Goal: Task Accomplishment & Management: Use online tool/utility

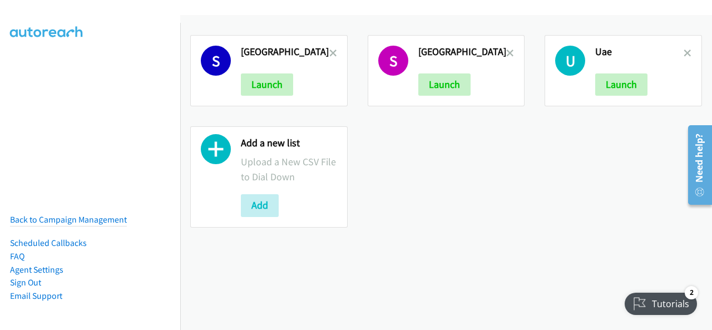
click at [427, 212] on div "S Saudi Arabia Launch S South Africa Launch U Uae Launch Add a new list Upload …" at bounding box center [446, 131] width 532 height 213
click at [330, 51] on icon at bounding box center [334, 54] width 8 height 8
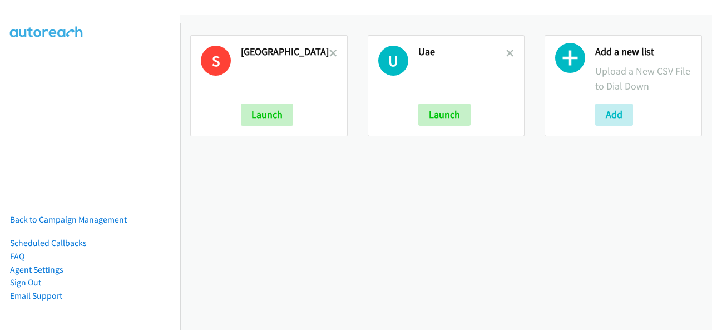
click at [330, 51] on icon at bounding box center [334, 54] width 8 height 8
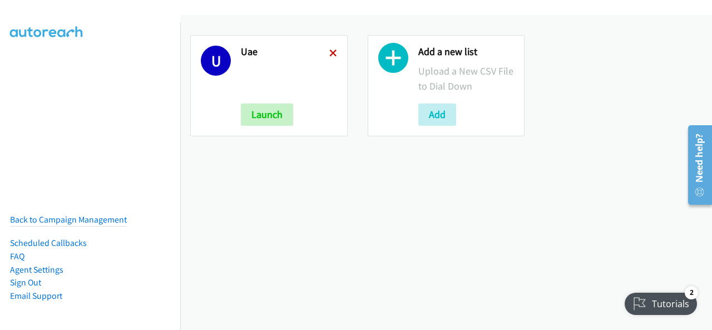
click at [330, 54] on icon at bounding box center [334, 54] width 8 height 8
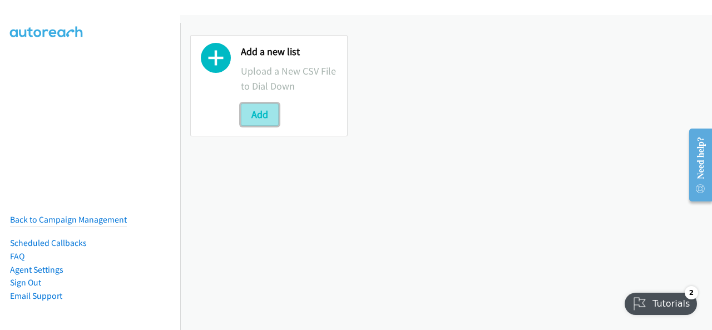
click at [274, 119] on button "Add" at bounding box center [260, 115] width 38 height 22
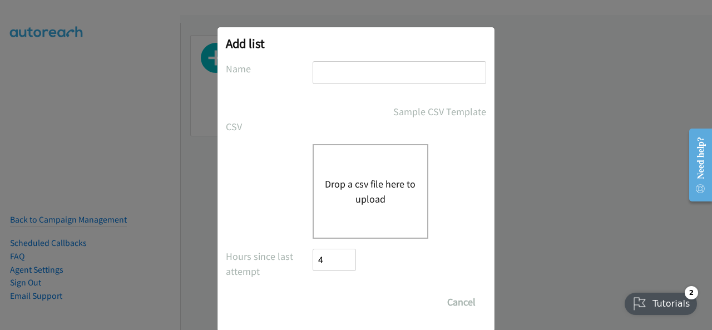
click at [358, 204] on button "Drop a csv file here to upload" at bounding box center [370, 191] width 91 height 30
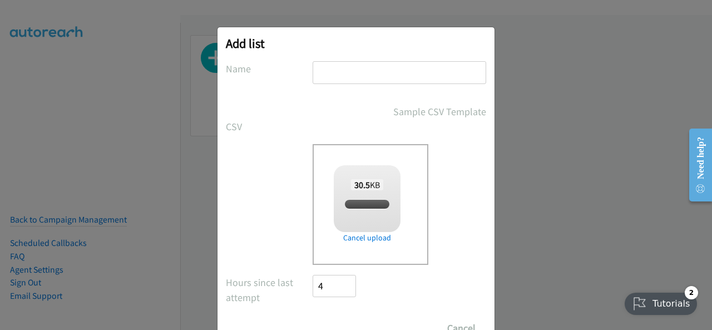
click at [356, 82] on input "text" at bounding box center [400, 72] width 174 height 23
checkbox input "true"
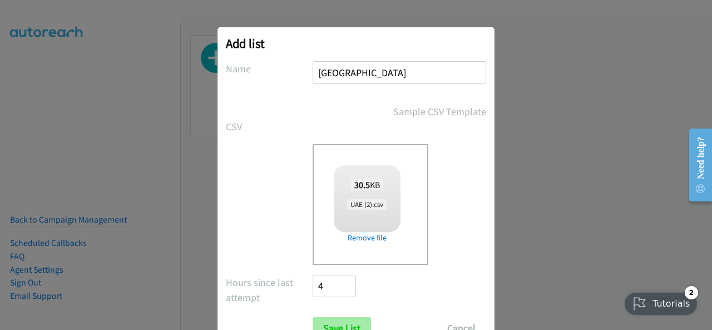
scroll to position [45, 0]
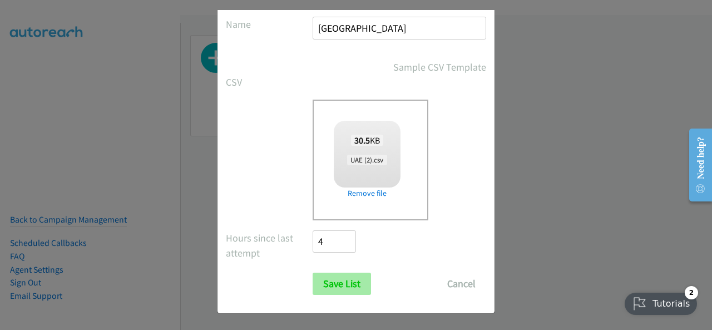
type input "UAE"
click at [353, 274] on input "Save List" at bounding box center [342, 284] width 58 height 22
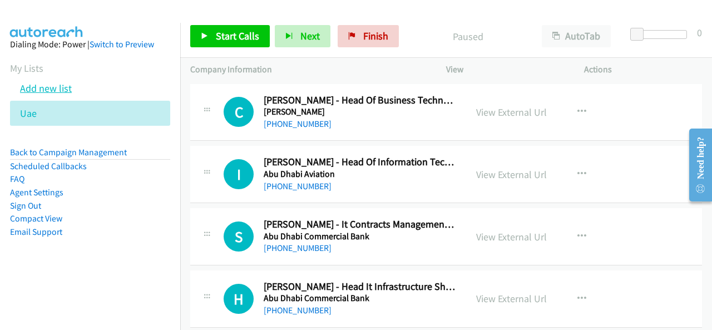
click at [46, 91] on link "Add new list" at bounding box center [46, 88] width 52 height 13
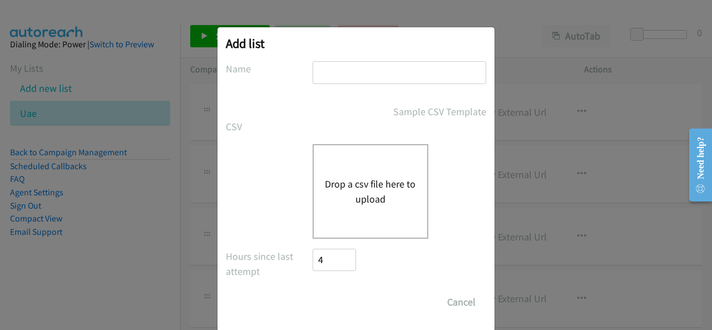
click at [379, 196] on button "Drop a csv file here to upload" at bounding box center [370, 191] width 91 height 30
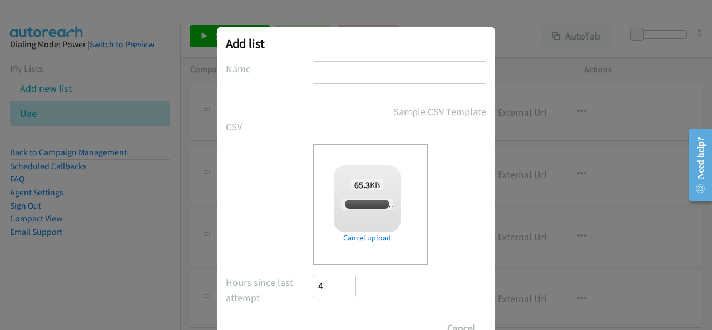
checkbox input "true"
click at [337, 68] on input "text" at bounding box center [400, 72] width 174 height 23
type input "[GEOGRAPHIC_DATA]"
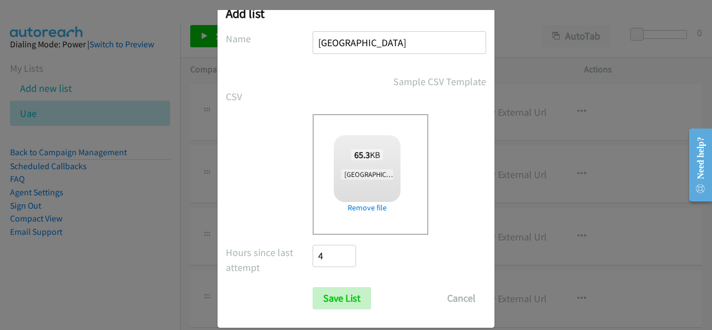
scroll to position [45, 0]
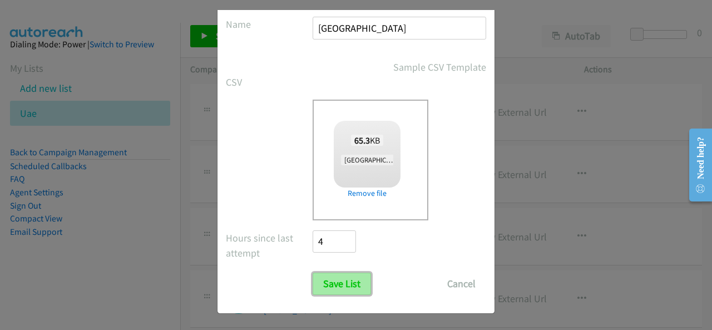
click at [348, 285] on input "Save List" at bounding box center [342, 284] width 58 height 22
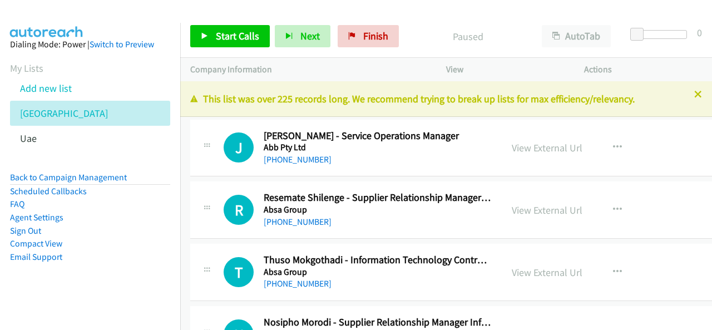
click at [45, 85] on link "Add new list" at bounding box center [46, 88] width 52 height 13
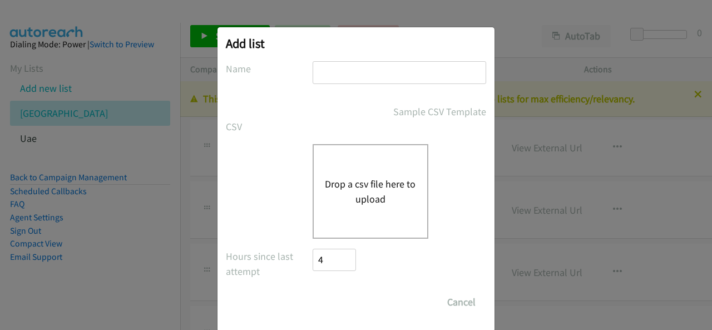
click at [376, 178] on button "Drop a csv file here to upload" at bounding box center [370, 191] width 91 height 30
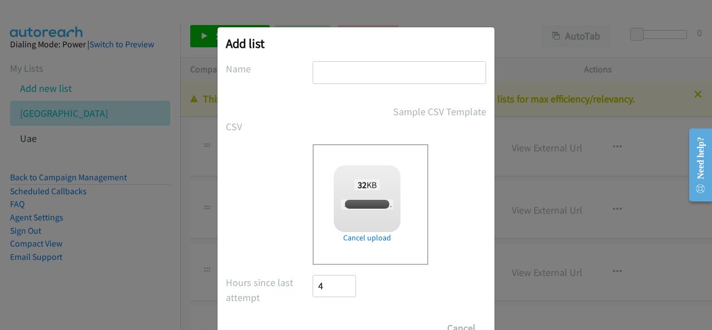
checkbox input "true"
click at [318, 66] on input "text" at bounding box center [400, 72] width 174 height 23
type input "[GEOGRAPHIC_DATA]"
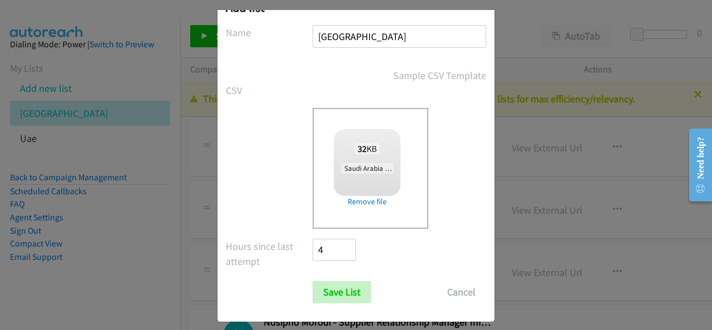
scroll to position [45, 0]
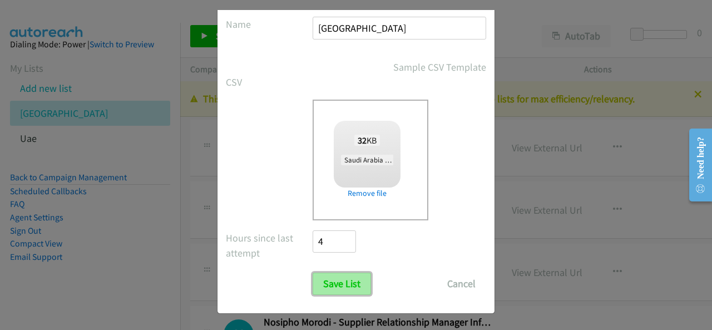
click at [351, 279] on input "Save List" at bounding box center [342, 284] width 58 height 22
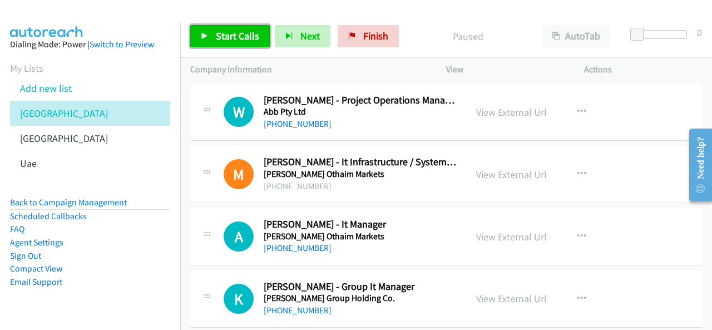
click at [223, 36] on span "Start Calls" at bounding box center [237, 36] width 43 height 13
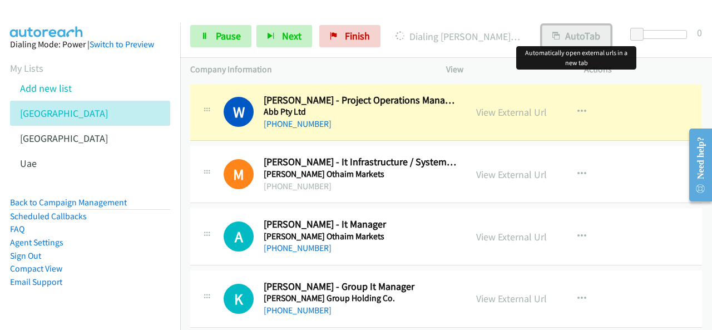
click at [583, 38] on button "AutoTab" at bounding box center [576, 36] width 69 height 22
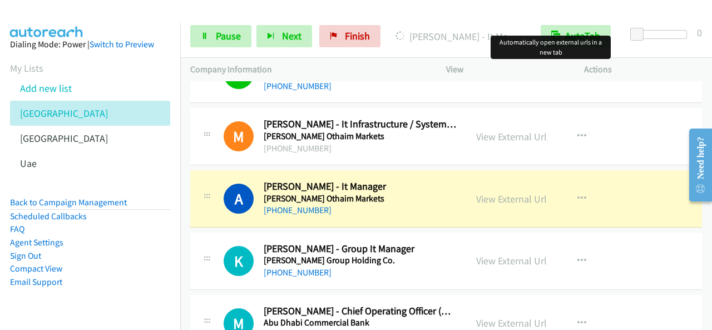
scroll to position [56, 0]
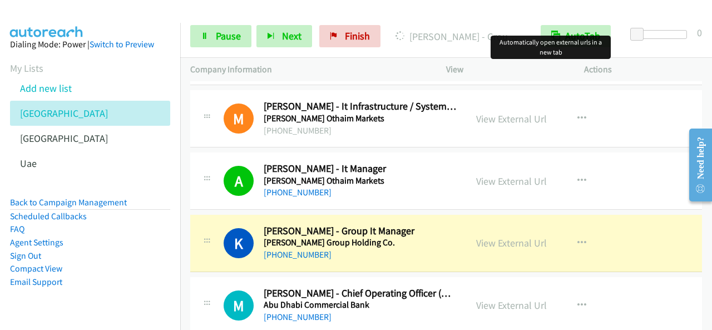
click at [208, 17] on div "Start Calls Pause Next Finish Dialing Kamal Zreid - Group It Manager AutoTab Au…" at bounding box center [446, 36] width 532 height 43
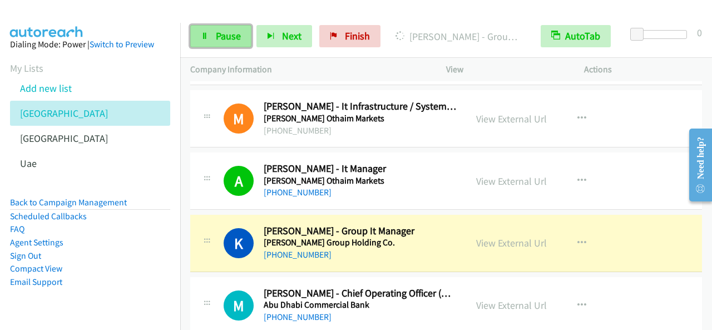
click at [214, 35] on link "Pause" at bounding box center [220, 36] width 61 height 22
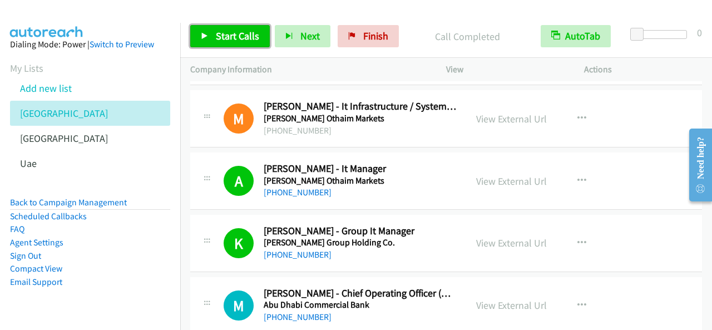
click at [245, 37] on span "Start Calls" at bounding box center [237, 36] width 43 height 13
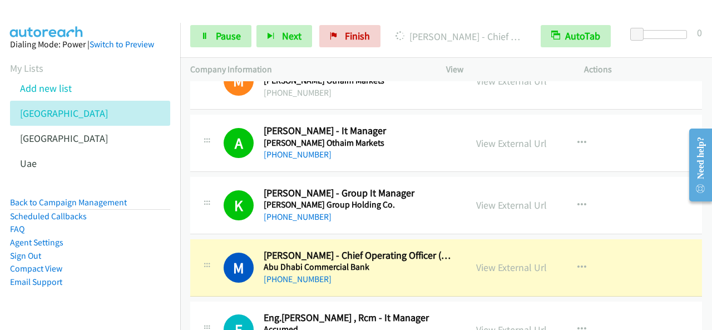
scroll to position [111, 0]
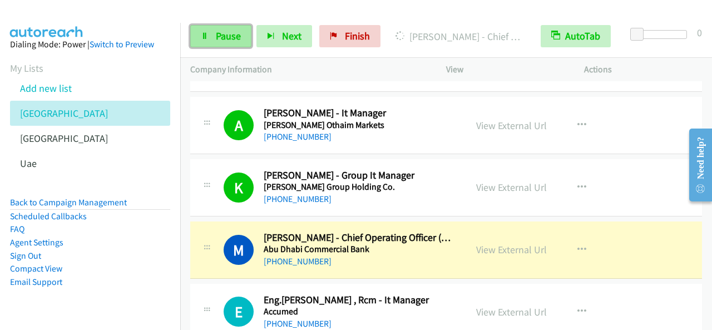
click at [228, 34] on span "Pause" at bounding box center [228, 36] width 25 height 13
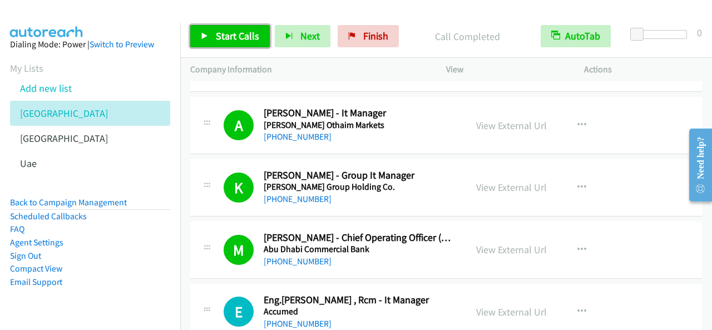
click at [241, 34] on span "Start Calls" at bounding box center [237, 36] width 43 height 13
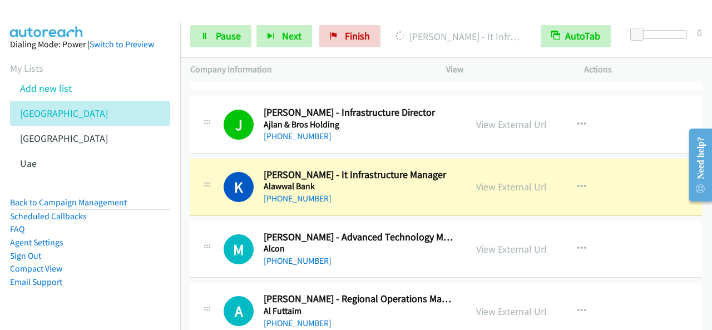
scroll to position [501, 0]
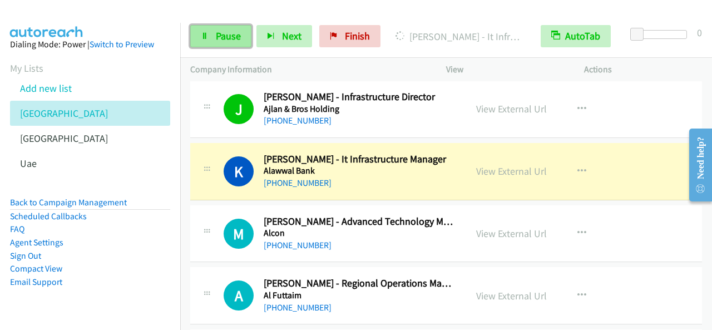
click at [232, 32] on span "Pause" at bounding box center [228, 36] width 25 height 13
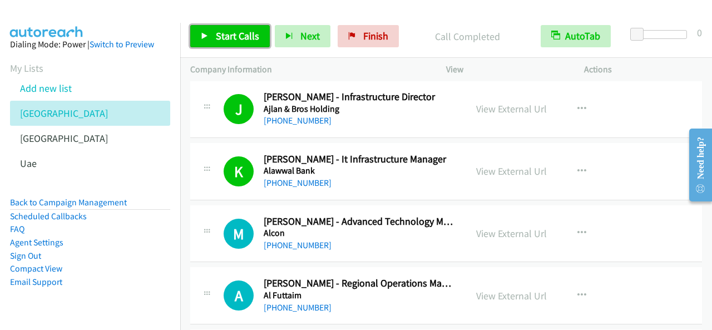
click at [239, 37] on span "Start Calls" at bounding box center [237, 36] width 43 height 13
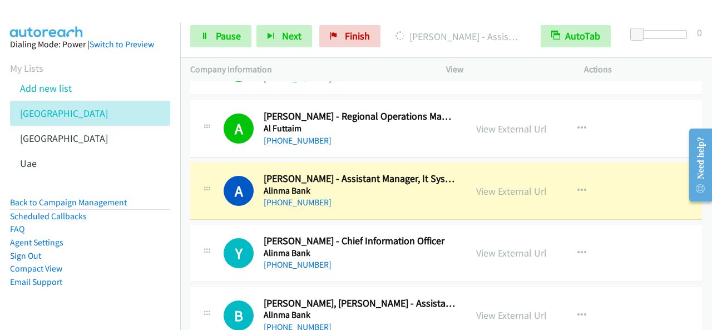
scroll to position [724, 0]
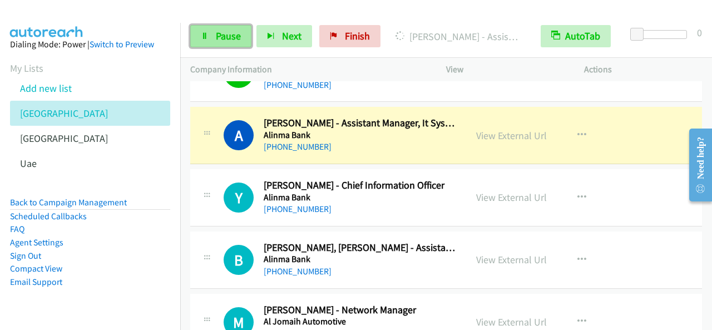
click at [218, 38] on span "Pause" at bounding box center [228, 36] width 25 height 13
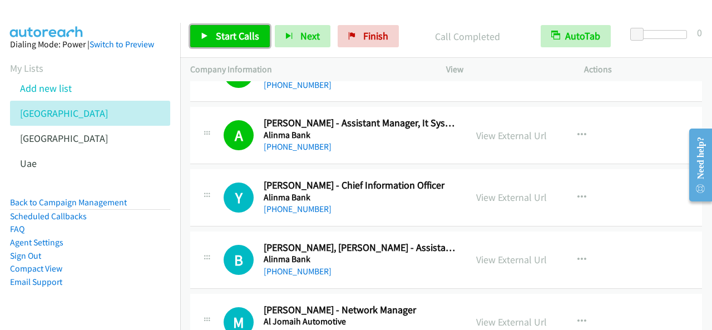
click at [239, 44] on link "Start Calls" at bounding box center [230, 36] width 80 height 22
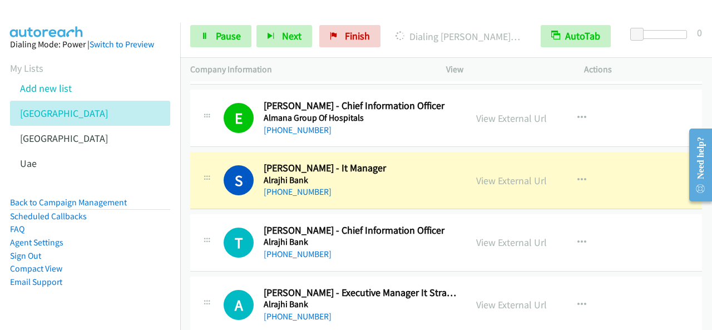
scroll to position [1113, 0]
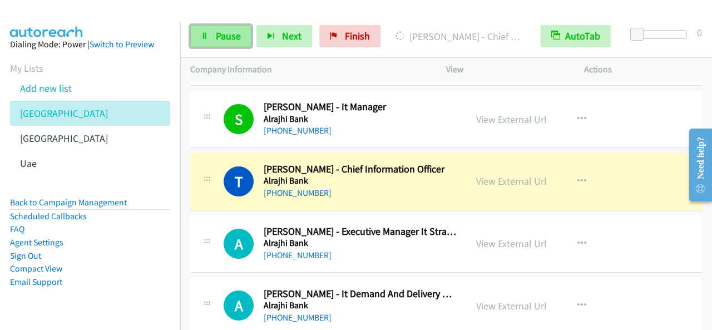
click at [230, 32] on span "Pause" at bounding box center [228, 36] width 25 height 13
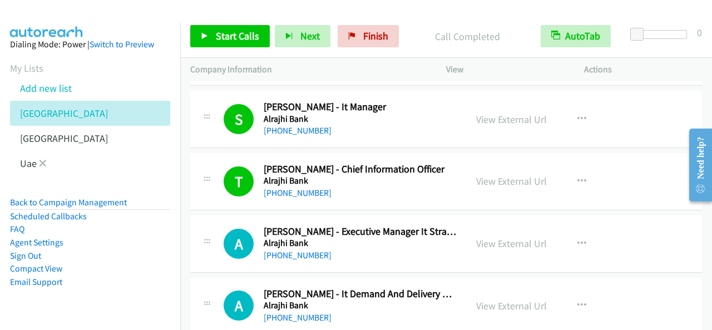
click at [46, 162] on li "Uae" at bounding box center [100, 163] width 180 height 25
click at [26, 165] on link "Uae" at bounding box center [28, 163] width 17 height 13
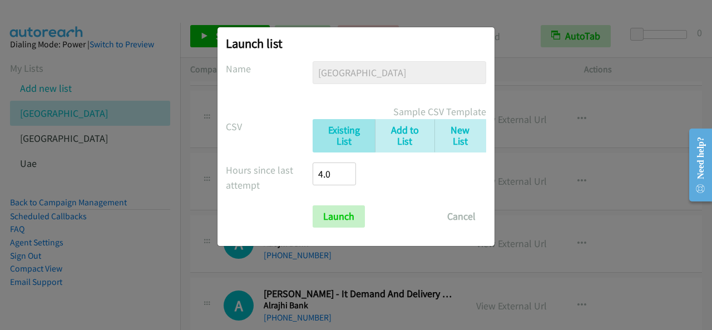
click at [338, 233] on div "Launch list No phone fields were returned for that Report or List View Please u…" at bounding box center [356, 136] width 277 height 219
click at [335, 220] on input "Launch" at bounding box center [339, 216] width 52 height 22
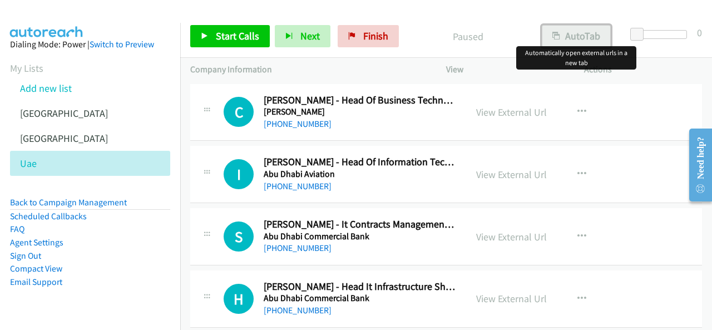
click at [569, 35] on button "AutoTab" at bounding box center [576, 36] width 69 height 22
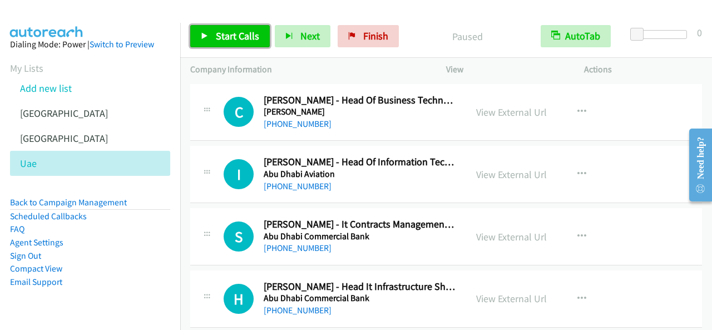
click at [243, 35] on span "Start Calls" at bounding box center [237, 36] width 43 height 13
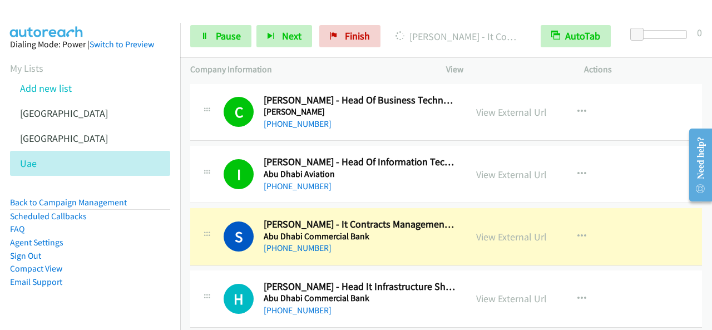
scroll to position [56, 0]
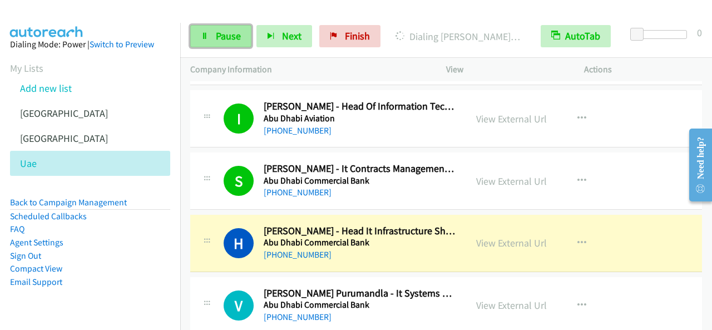
click at [216, 31] on span "Pause" at bounding box center [228, 36] width 25 height 13
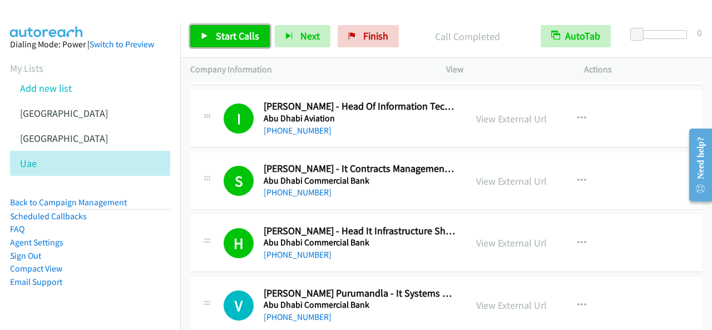
click at [249, 43] on link "Start Calls" at bounding box center [230, 36] width 80 height 22
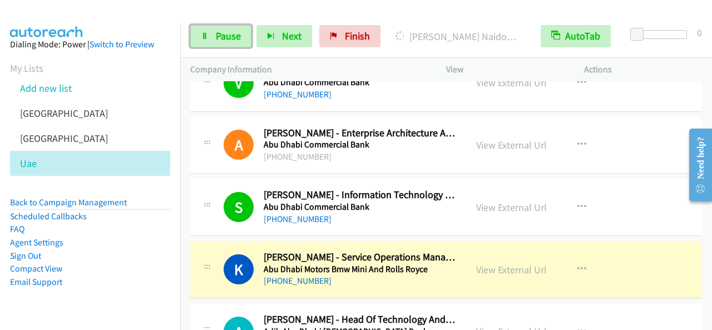
scroll to position [334, 0]
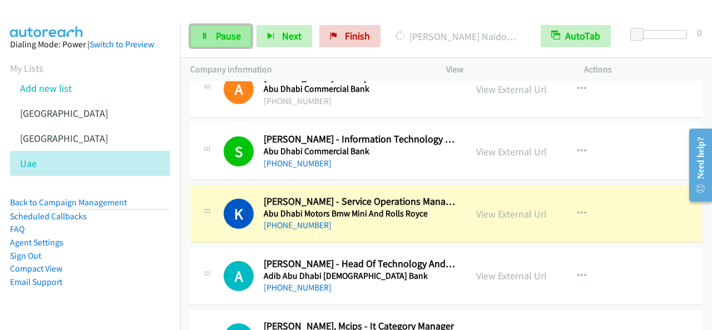
click at [210, 32] on link "Pause" at bounding box center [220, 36] width 61 height 22
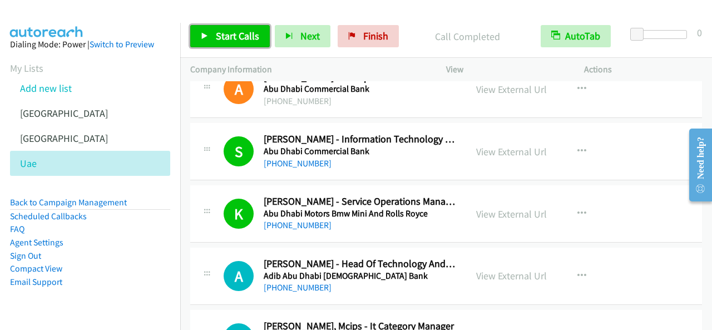
click at [250, 36] on span "Start Calls" at bounding box center [237, 36] width 43 height 13
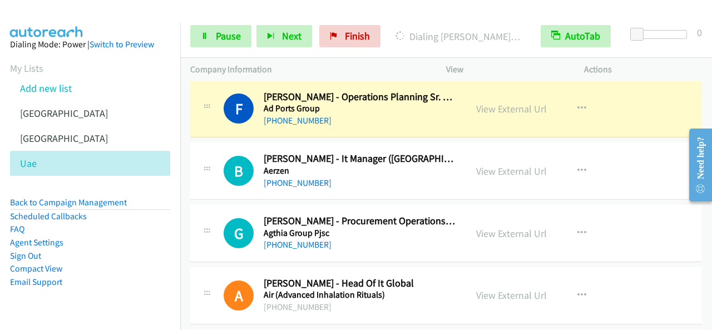
scroll to position [1002, 0]
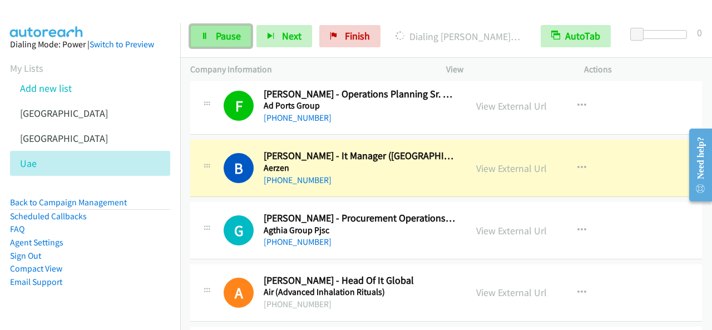
click at [233, 39] on span "Pause" at bounding box center [228, 36] width 25 height 13
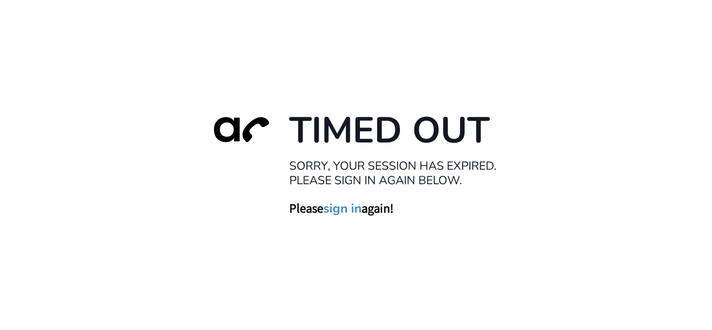
click at [352, 213] on link "sign in" at bounding box center [342, 208] width 38 height 16
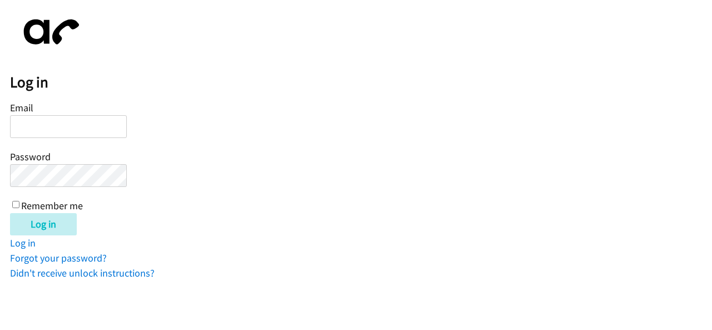
click at [92, 120] on input "Email" at bounding box center [68, 126] width 117 height 23
type input "[PERSON_NAME][EMAIL_ADDRESS][DOMAIN_NAME]"
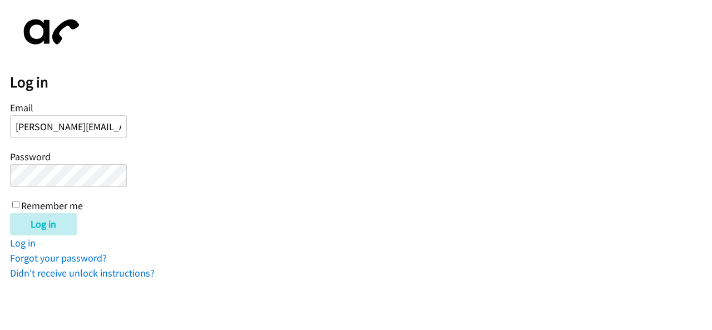
click at [16, 202] on input "Remember me" at bounding box center [15, 204] width 7 height 7
checkbox input "true"
click at [51, 227] on input "Log in" at bounding box center [43, 224] width 67 height 22
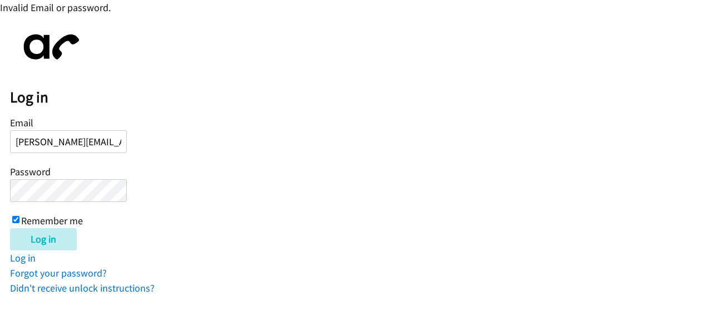
click at [22, 137] on input "[PERSON_NAME][EMAIL_ADDRESS][DOMAIN_NAME]" at bounding box center [68, 141] width 117 height 23
click at [39, 140] on input "[PERSON_NAME][EMAIL_ADDRESS][DOMAIN_NAME]" at bounding box center [68, 141] width 117 height 23
type input "[EMAIL_ADDRESS][DOMAIN_NAME]"
click at [10, 228] on input "Log in" at bounding box center [43, 239] width 67 height 22
click at [55, 141] on input "[EMAIL_ADDRESS][DOMAIN_NAME]" at bounding box center [68, 141] width 117 height 23
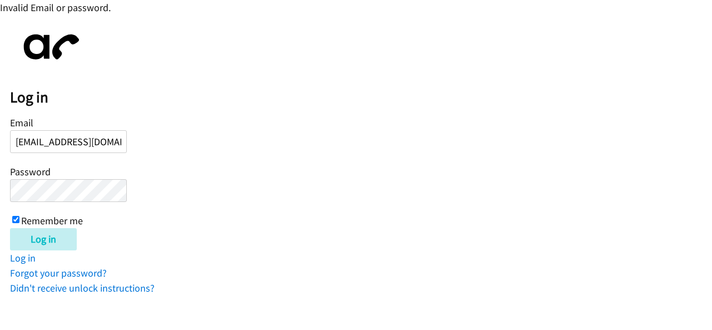
type input "[EMAIL_ADDRESS][DOMAIN_NAME]"
click at [10, 228] on input "Log in" at bounding box center [43, 239] width 67 height 22
drag, startPoint x: 62, startPoint y: 137, endPoint x: 199, endPoint y: 144, distance: 137.1
click at [199, 144] on form "Email [EMAIL_ADDRESS][DOMAIN_NAME] Password Remember me Log in" at bounding box center [361, 182] width 702 height 136
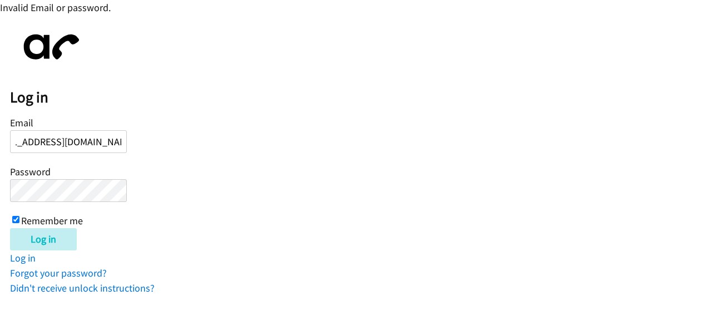
click at [274, 177] on form "Email [EMAIL_ADDRESS][DOMAIN_NAME] Password Remember me Log in" at bounding box center [361, 182] width 702 height 136
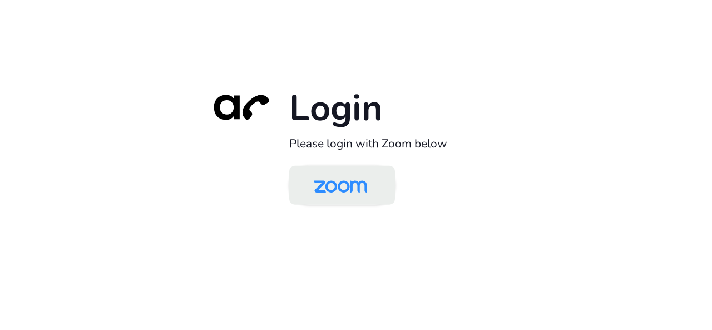
click at [355, 194] on img at bounding box center [340, 186] width 77 height 36
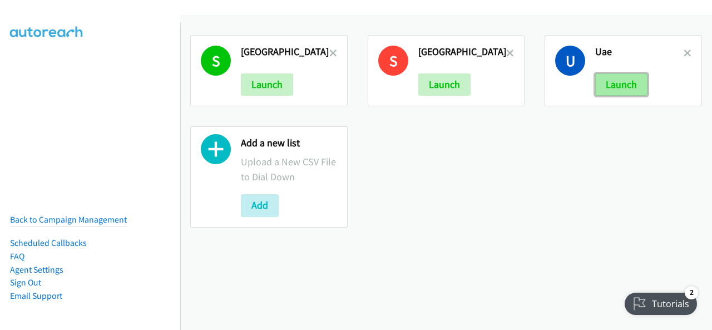
click at [619, 80] on button "Launch" at bounding box center [622, 84] width 52 height 22
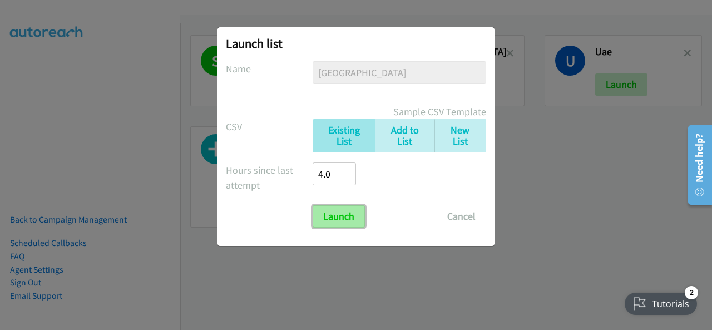
click at [339, 218] on input "Launch" at bounding box center [339, 216] width 52 height 22
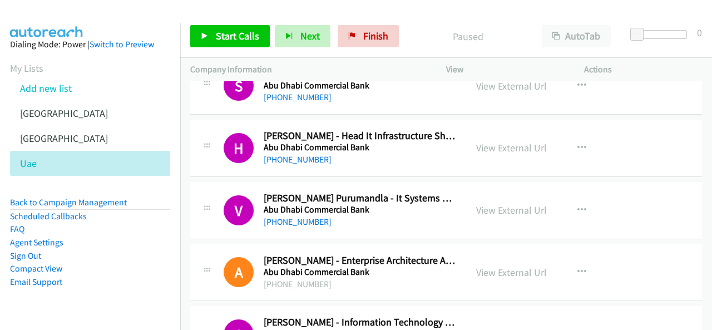
scroll to position [167, 0]
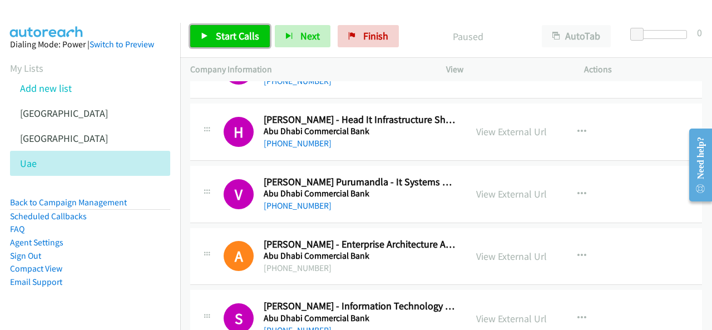
click at [231, 38] on span "Start Calls" at bounding box center [237, 36] width 43 height 13
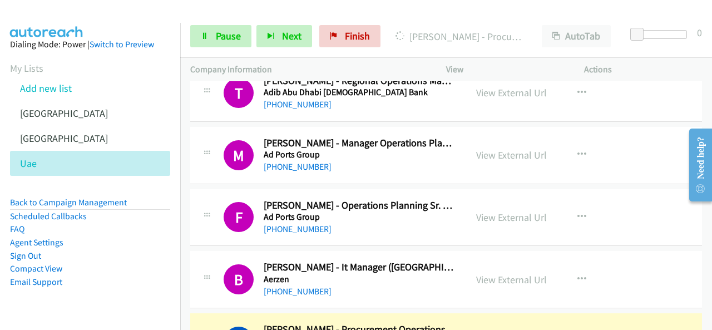
scroll to position [1058, 0]
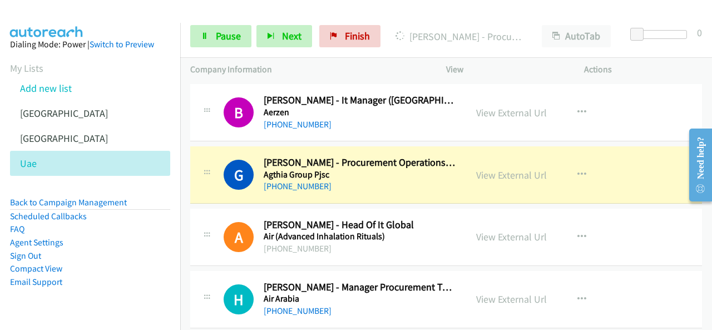
click at [396, 8] on div at bounding box center [351, 21] width 702 height 43
click at [509, 170] on link "View External Url" at bounding box center [511, 175] width 71 height 13
click at [233, 48] on div "Start Calls Pause Next Finish Dialing Gamaleldin Hamaroy - Procurement Operatio…" at bounding box center [446, 36] width 532 height 43
click at [233, 43] on link "Pause" at bounding box center [220, 36] width 61 height 22
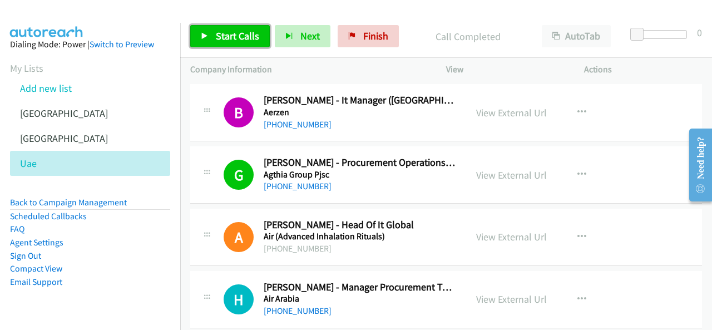
click at [238, 40] on span "Start Calls" at bounding box center [237, 36] width 43 height 13
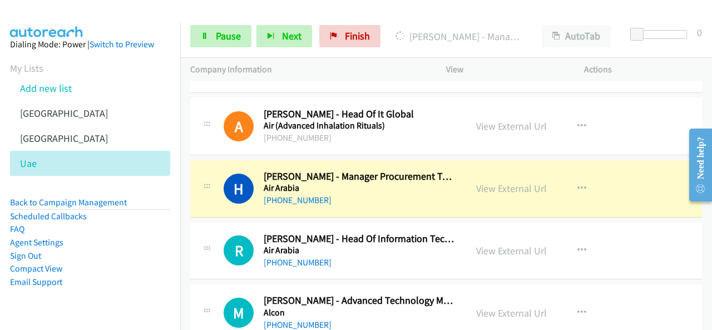
scroll to position [1169, 0]
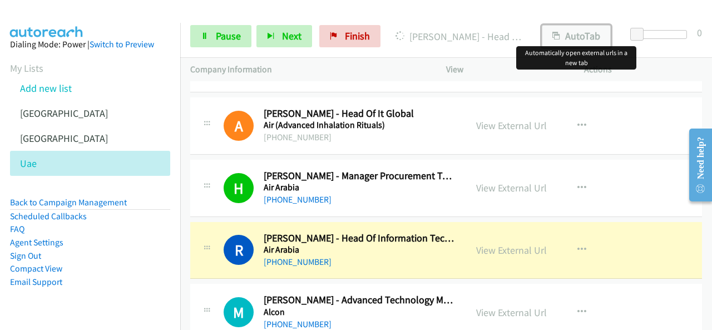
click at [567, 33] on button "AutoTab" at bounding box center [576, 36] width 69 height 22
click at [520, 245] on link "View External Url" at bounding box center [511, 250] width 71 height 13
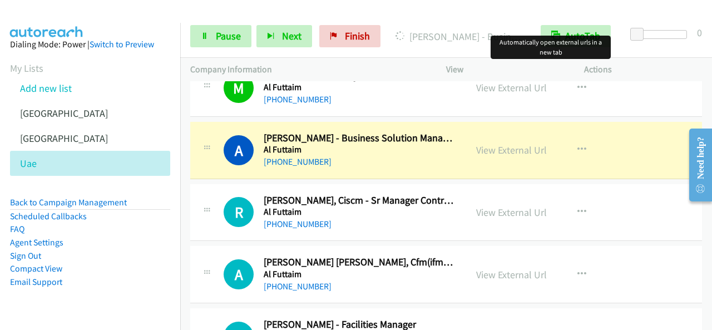
scroll to position [1893, 0]
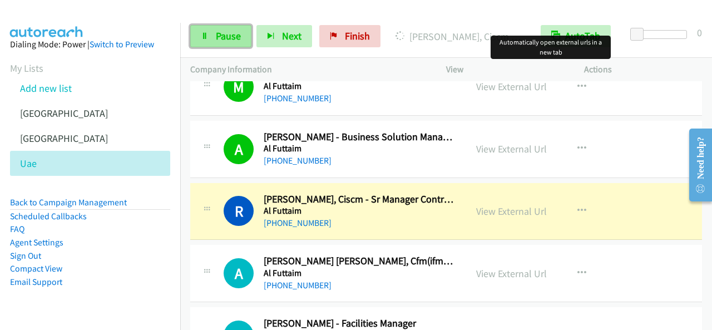
click at [224, 36] on span "Pause" at bounding box center [228, 36] width 25 height 13
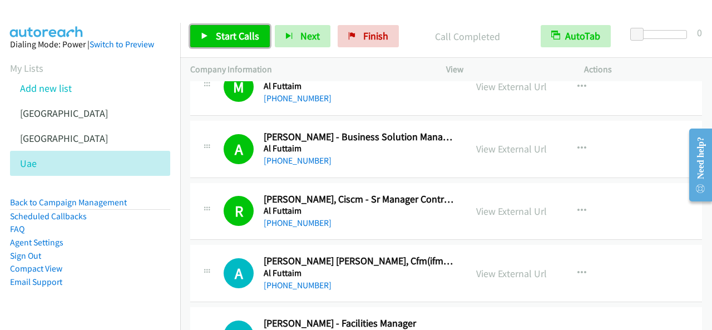
click at [231, 30] on span "Start Calls" at bounding box center [237, 36] width 43 height 13
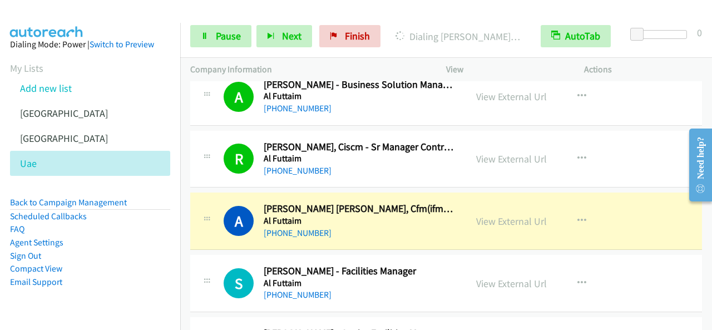
scroll to position [2004, 0]
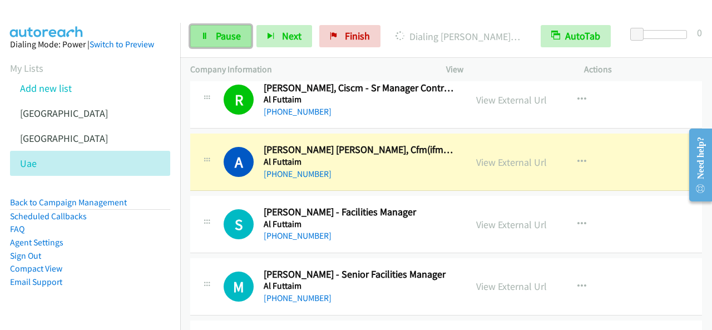
click at [247, 36] on link "Pause" at bounding box center [220, 36] width 61 height 22
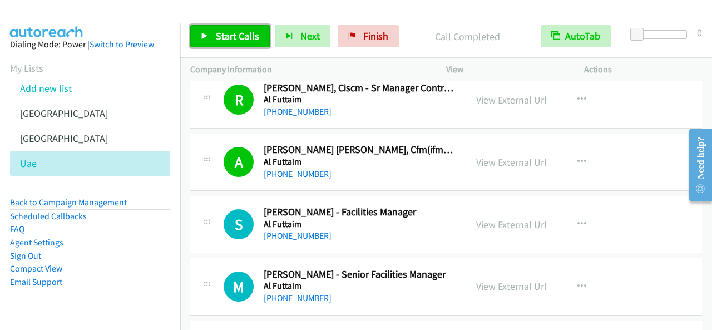
click at [201, 34] on icon at bounding box center [205, 37] width 8 height 8
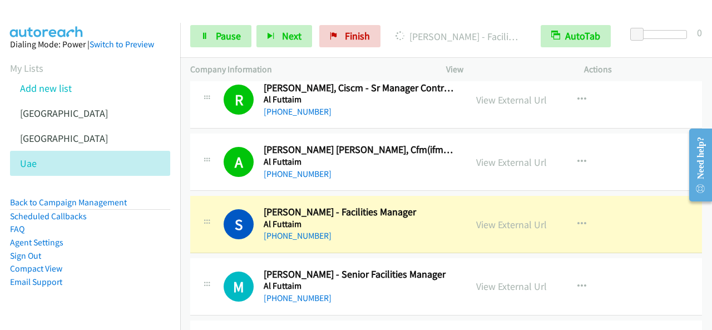
scroll to position [2059, 0]
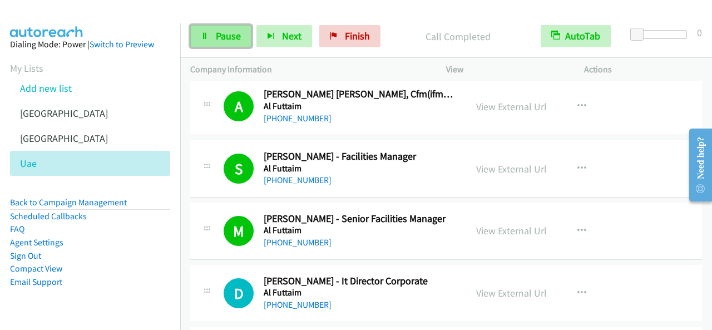
click at [234, 34] on span "Pause" at bounding box center [228, 36] width 25 height 13
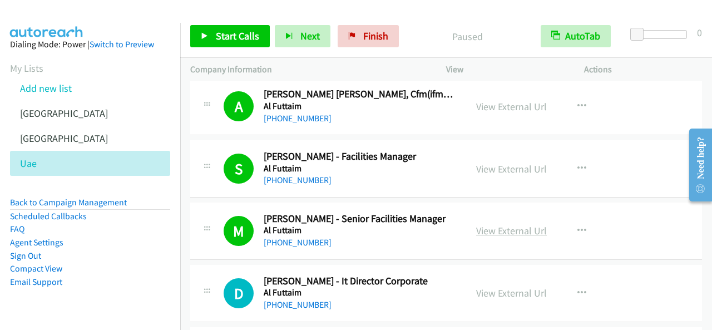
click at [507, 230] on link "View External Url" at bounding box center [511, 230] width 71 height 13
click at [243, 33] on span "Start Calls" at bounding box center [237, 36] width 43 height 13
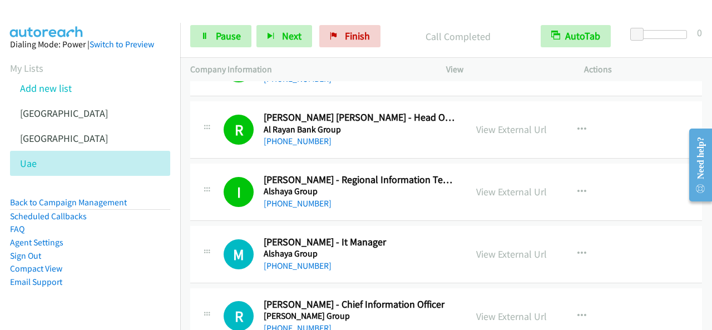
scroll to position [2839, 0]
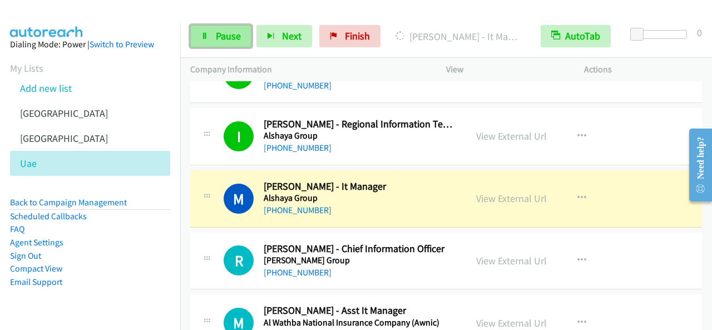
click at [229, 33] on span "Pause" at bounding box center [228, 36] width 25 height 13
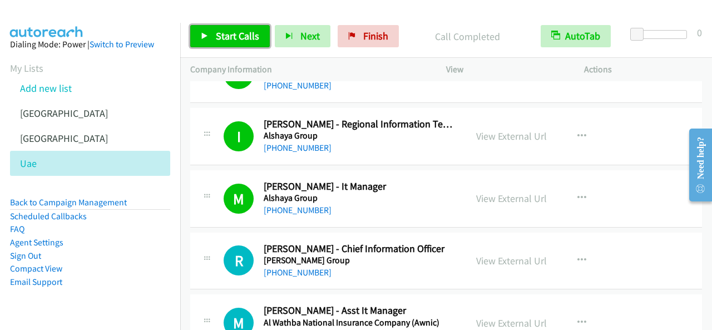
click at [248, 35] on span "Start Calls" at bounding box center [237, 36] width 43 height 13
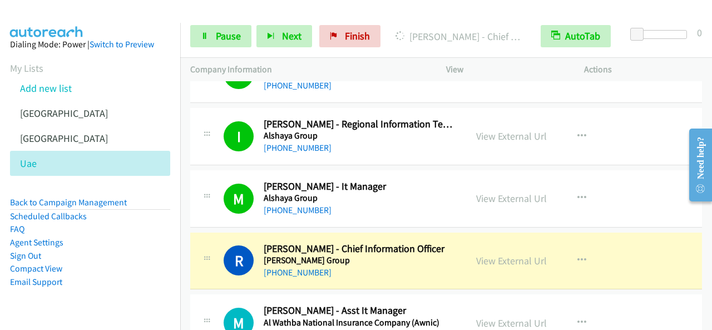
scroll to position [2894, 0]
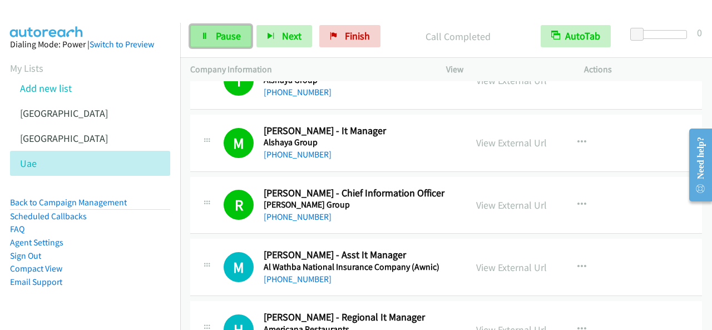
click at [242, 37] on link "Pause" at bounding box center [220, 36] width 61 height 22
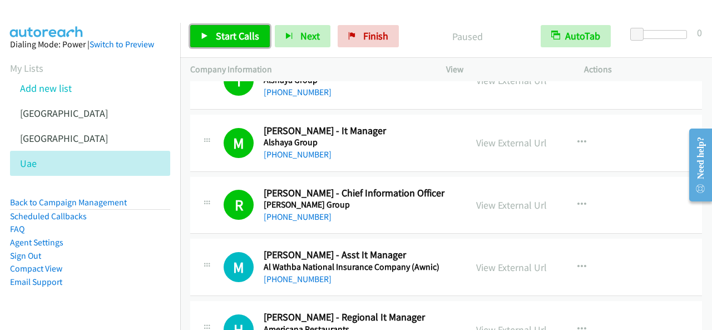
click at [245, 33] on span "Start Calls" at bounding box center [237, 36] width 43 height 13
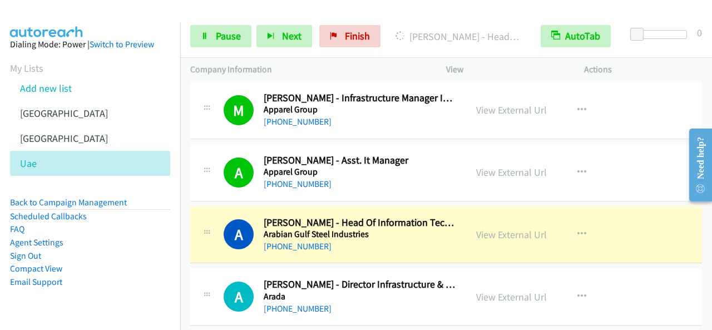
scroll to position [3228, 0]
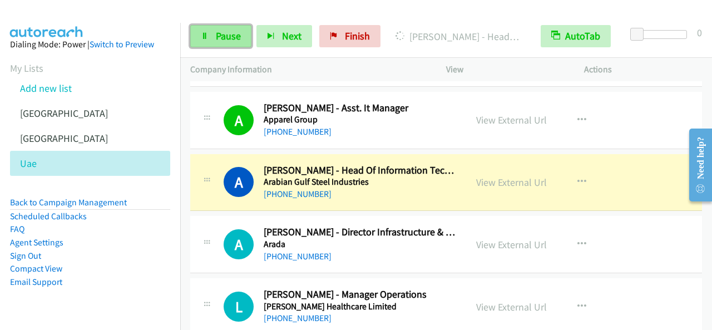
click at [240, 46] on link "Pause" at bounding box center [220, 36] width 61 height 22
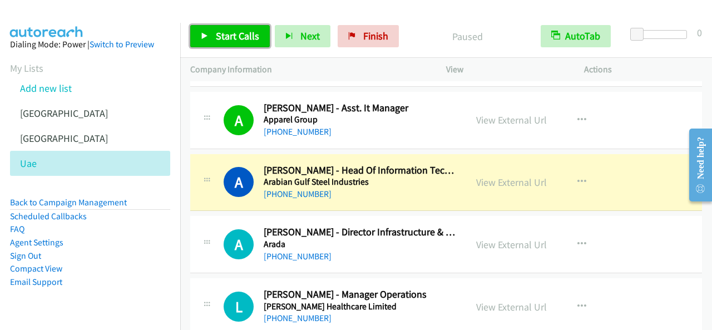
click at [248, 42] on span "Start Calls" at bounding box center [237, 36] width 43 height 13
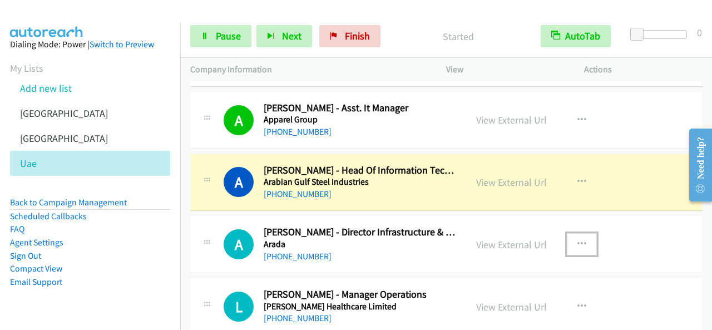
click at [578, 240] on icon "button" at bounding box center [582, 244] width 9 height 9
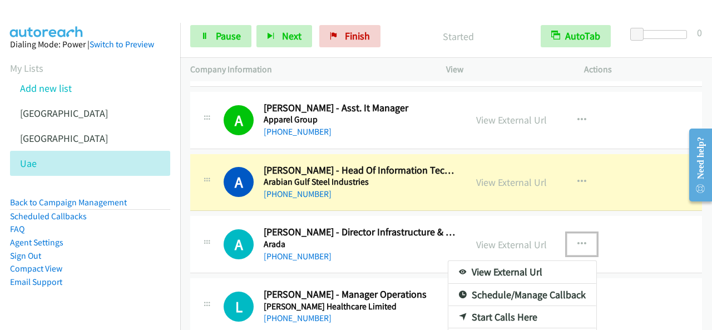
click at [505, 308] on link "Start Calls Here" at bounding box center [523, 317] width 148 height 22
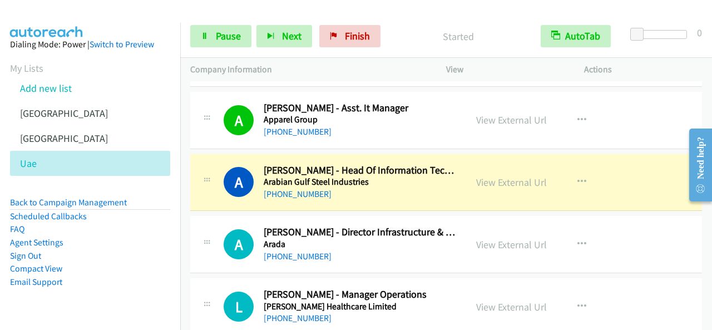
click at [219, 22] on div "Start Calls Pause Next Finish Started AutoTab AutoTab 0" at bounding box center [446, 36] width 532 height 43
click at [225, 32] on span "Pause" at bounding box center [228, 36] width 25 height 13
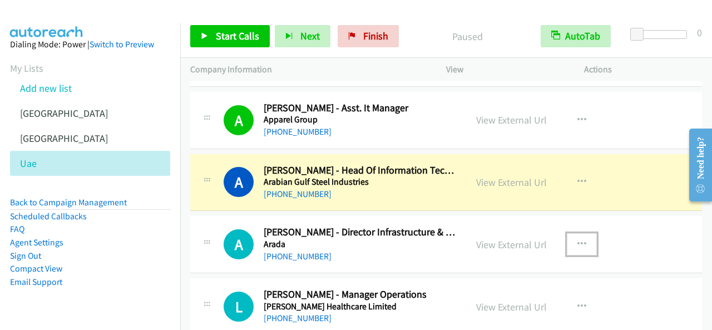
click at [578, 240] on icon "button" at bounding box center [582, 244] width 9 height 9
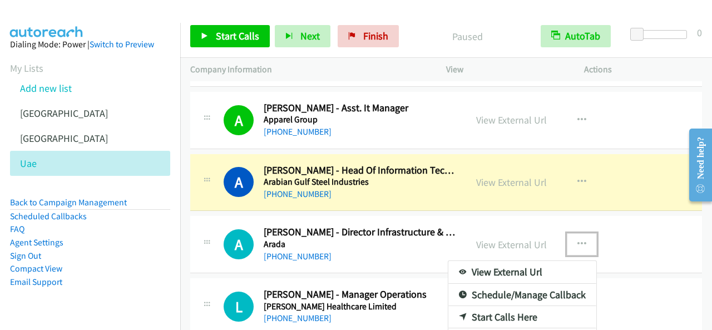
click at [505, 316] on link "Start Calls Here" at bounding box center [523, 317] width 148 height 22
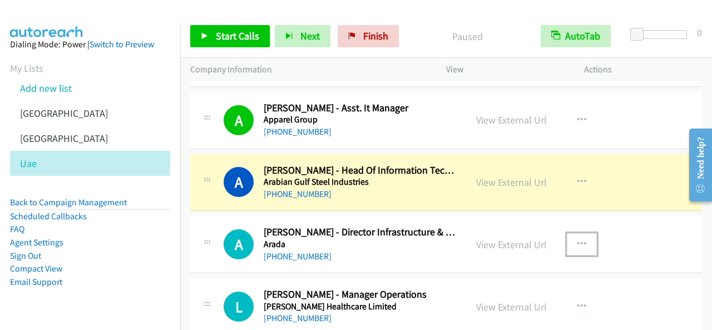
click at [570, 233] on button "button" at bounding box center [582, 244] width 30 height 22
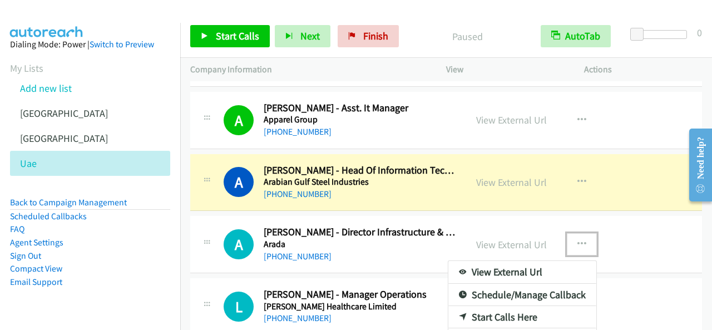
click at [491, 306] on link "Start Calls Here" at bounding box center [523, 317] width 148 height 22
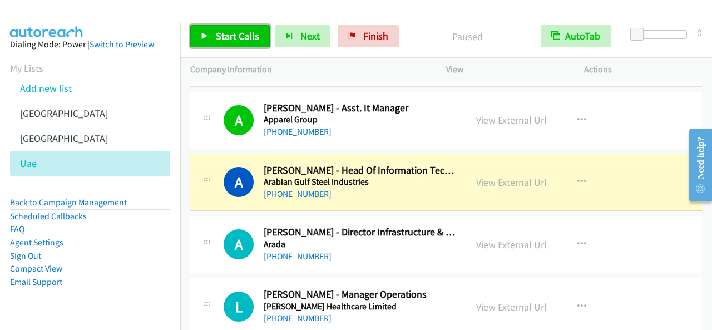
click at [253, 32] on span "Start Calls" at bounding box center [237, 36] width 43 height 13
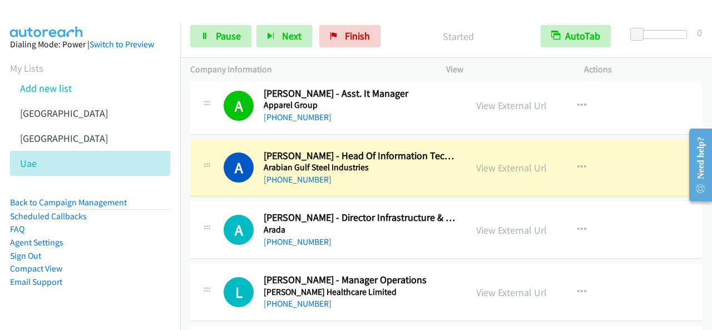
scroll to position [3228, 0]
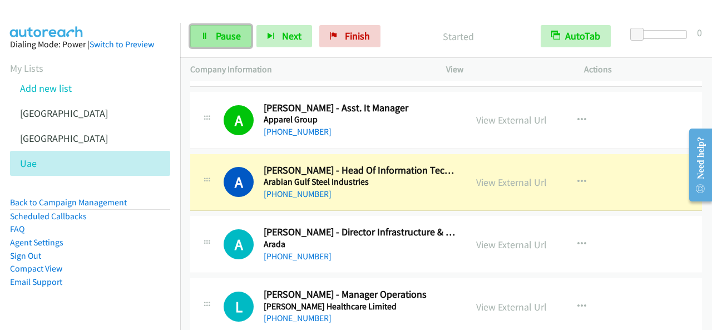
click at [225, 40] on span "Pause" at bounding box center [228, 36] width 25 height 13
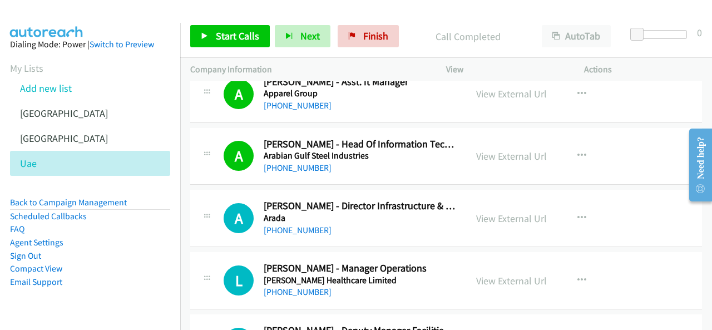
scroll to position [3284, 0]
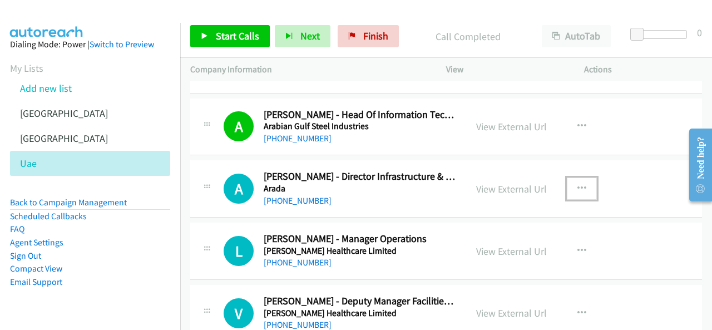
click at [572, 180] on button "button" at bounding box center [582, 189] width 30 height 22
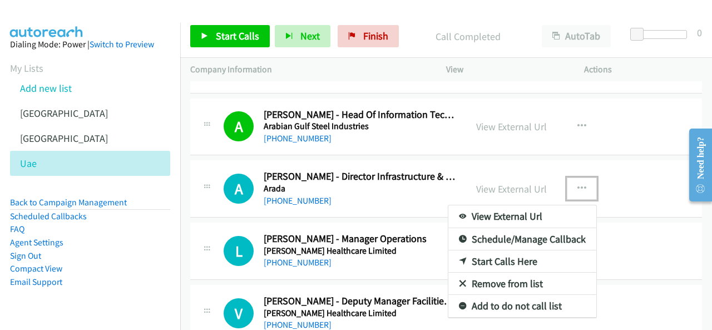
click at [491, 252] on link "Start Calls Here" at bounding box center [523, 261] width 148 height 22
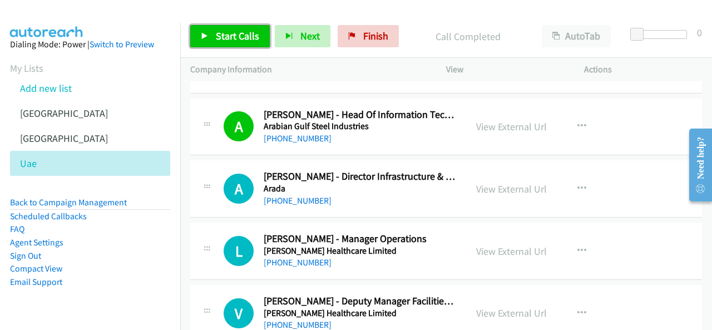
click at [254, 43] on link "Start Calls" at bounding box center [230, 36] width 80 height 22
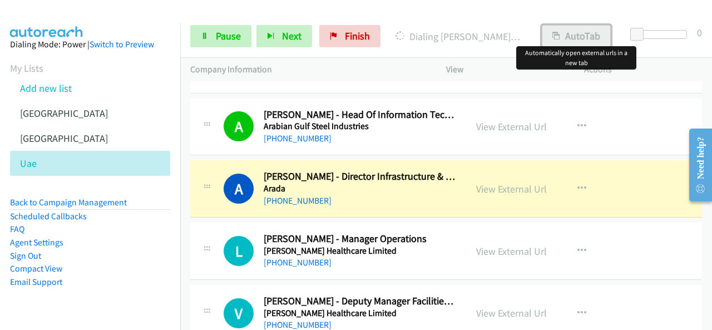
click at [581, 43] on button "AutoTab" at bounding box center [576, 36] width 69 height 22
click at [525, 183] on link "View External Url" at bounding box center [511, 189] width 71 height 13
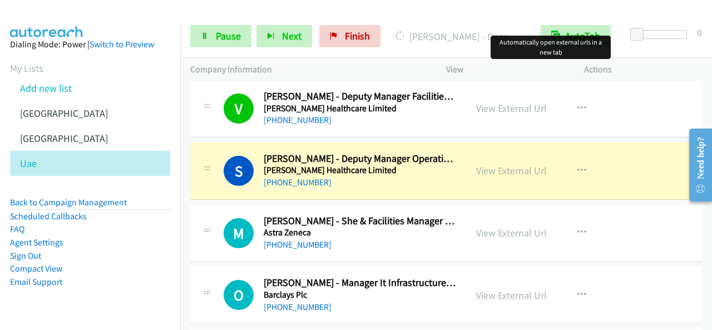
scroll to position [3507, 0]
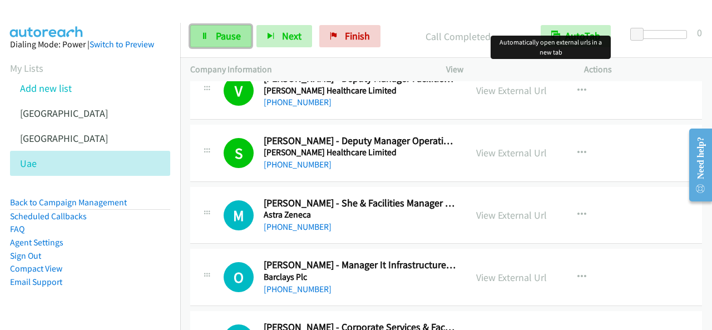
click at [213, 33] on link "Pause" at bounding box center [220, 36] width 61 height 22
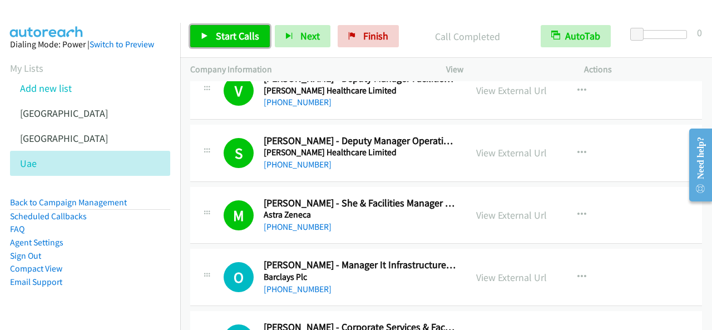
click at [232, 33] on span "Start Calls" at bounding box center [237, 36] width 43 height 13
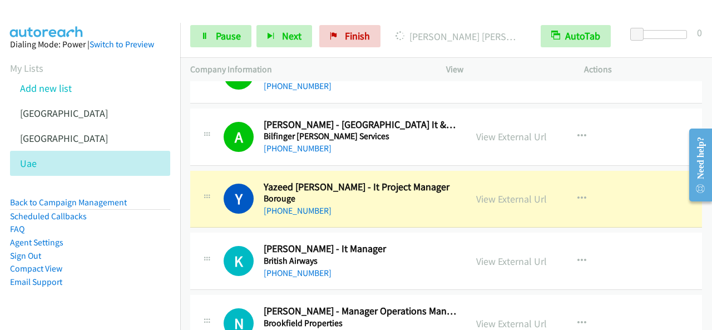
scroll to position [3952, 0]
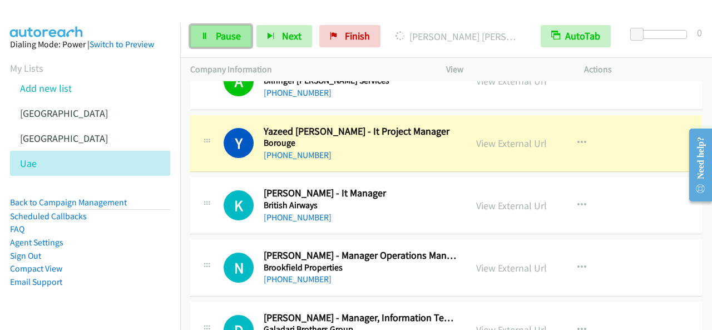
click at [240, 40] on link "Pause" at bounding box center [220, 36] width 61 height 22
